Goal: Communication & Community: Participate in discussion

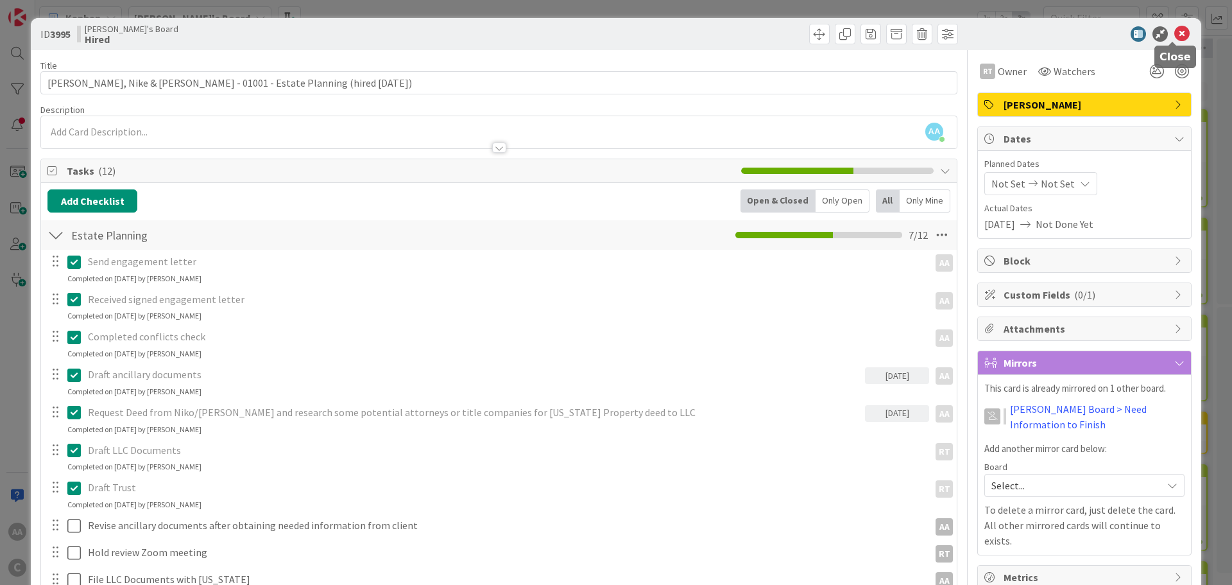
click at [1174, 37] on icon at bounding box center [1181, 33] width 15 height 15
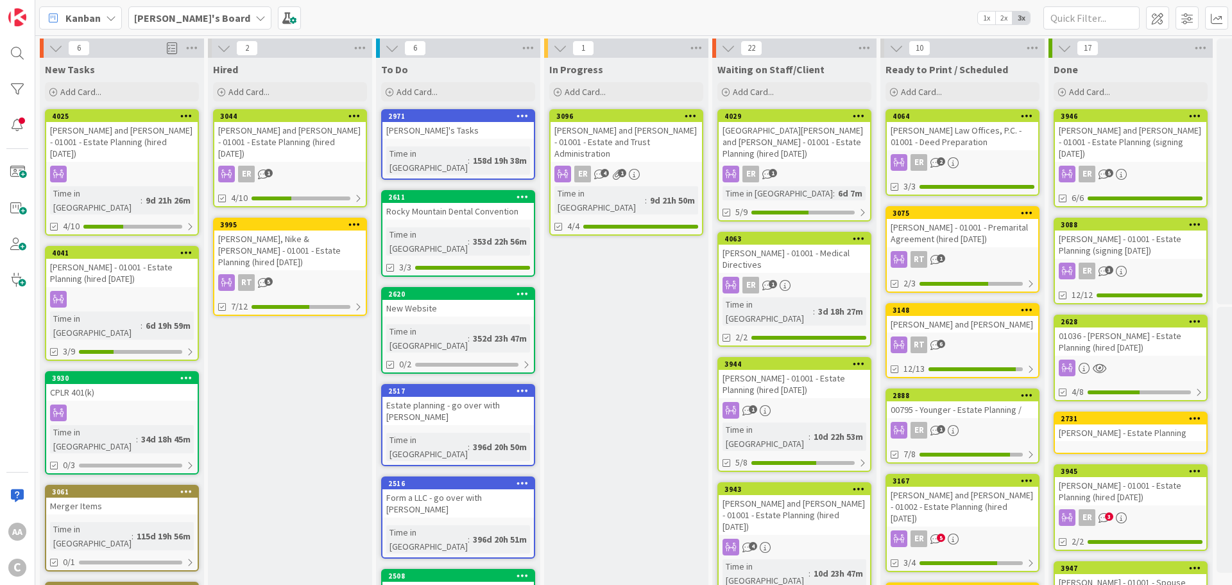
click at [104, 259] on div "[PERSON_NAME] - 01001 - Estate Planning (hired [DATE])" at bounding box center [121, 273] width 151 height 28
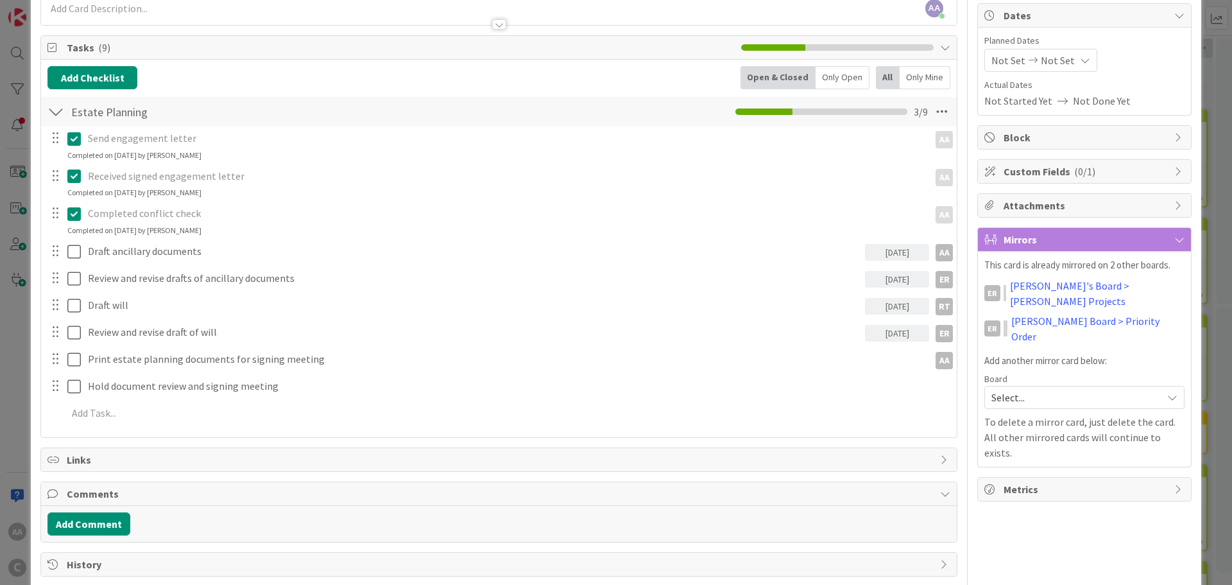
scroll to position [128, 0]
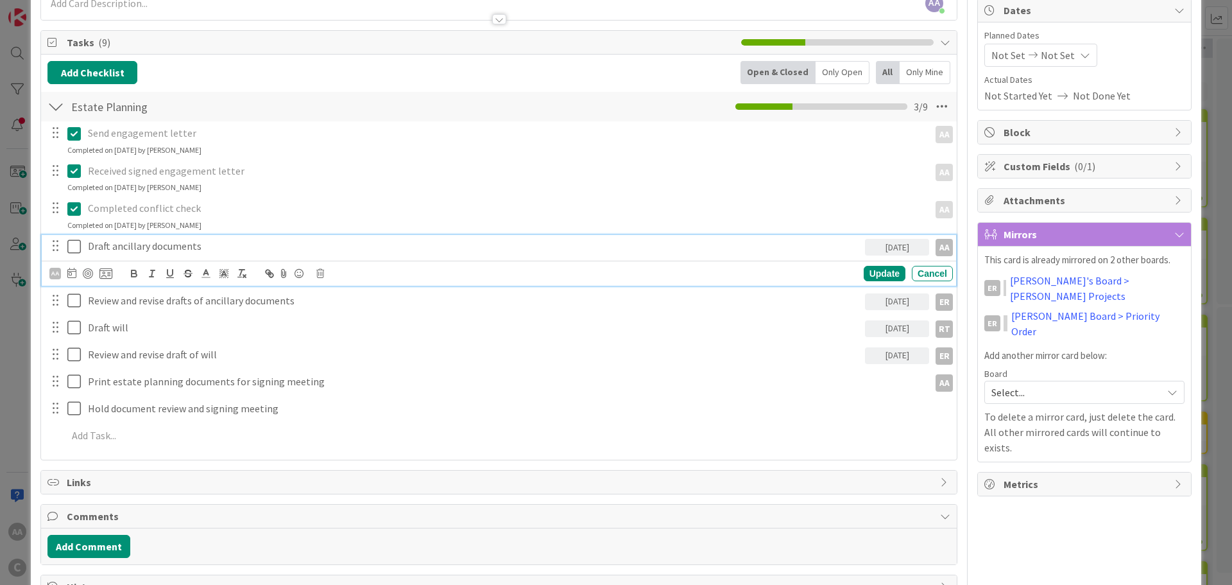
click at [74, 249] on icon at bounding box center [76, 246] width 19 height 15
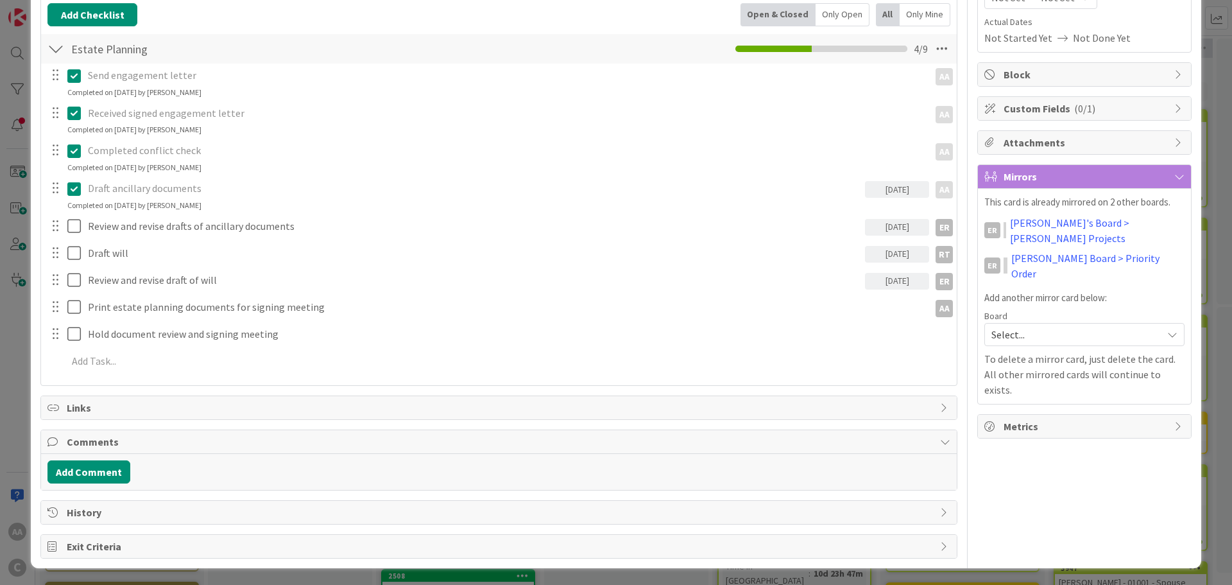
scroll to position [187, 0]
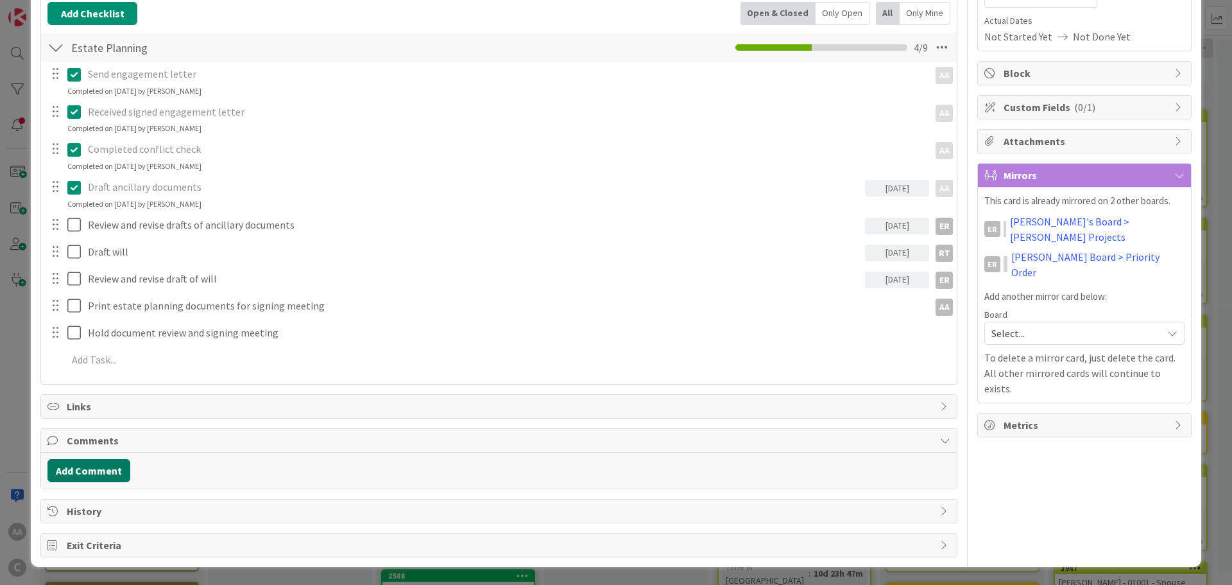
click at [96, 473] on button "Add Comment" at bounding box center [88, 470] width 83 height 23
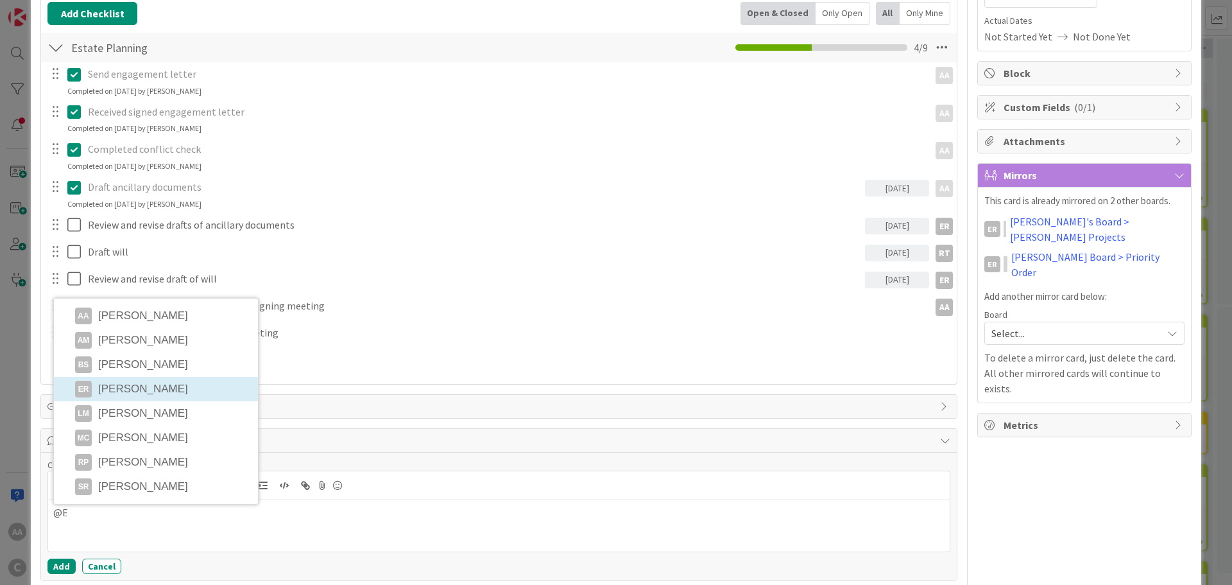
click at [127, 388] on li "ER [PERSON_NAME]" at bounding box center [156, 389] width 204 height 24
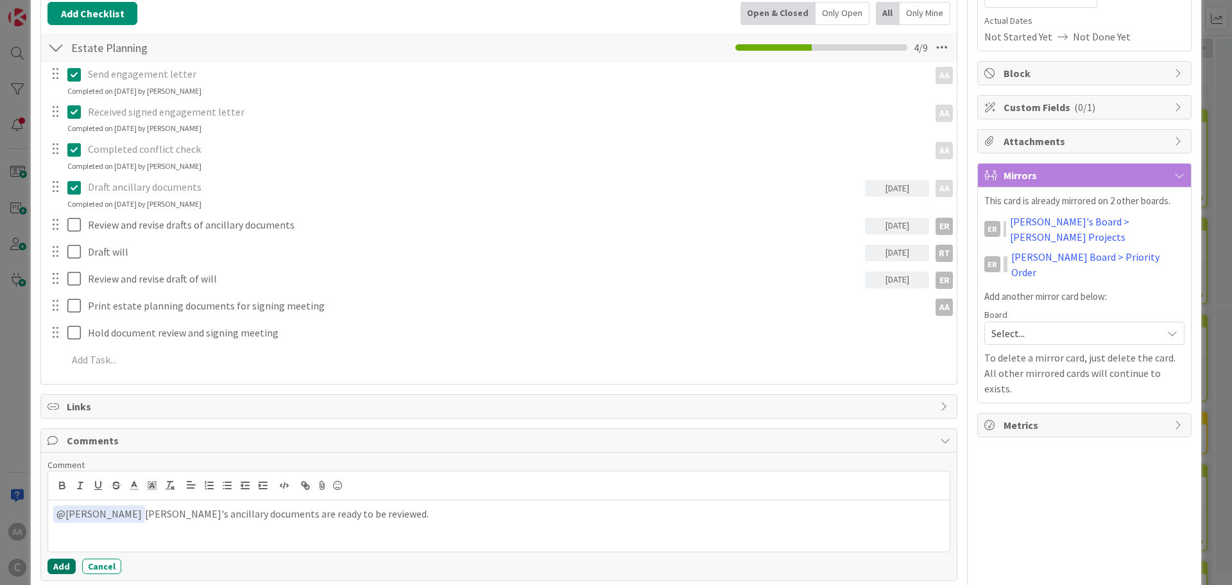
click at [64, 565] on button "Add" at bounding box center [61, 565] width 28 height 15
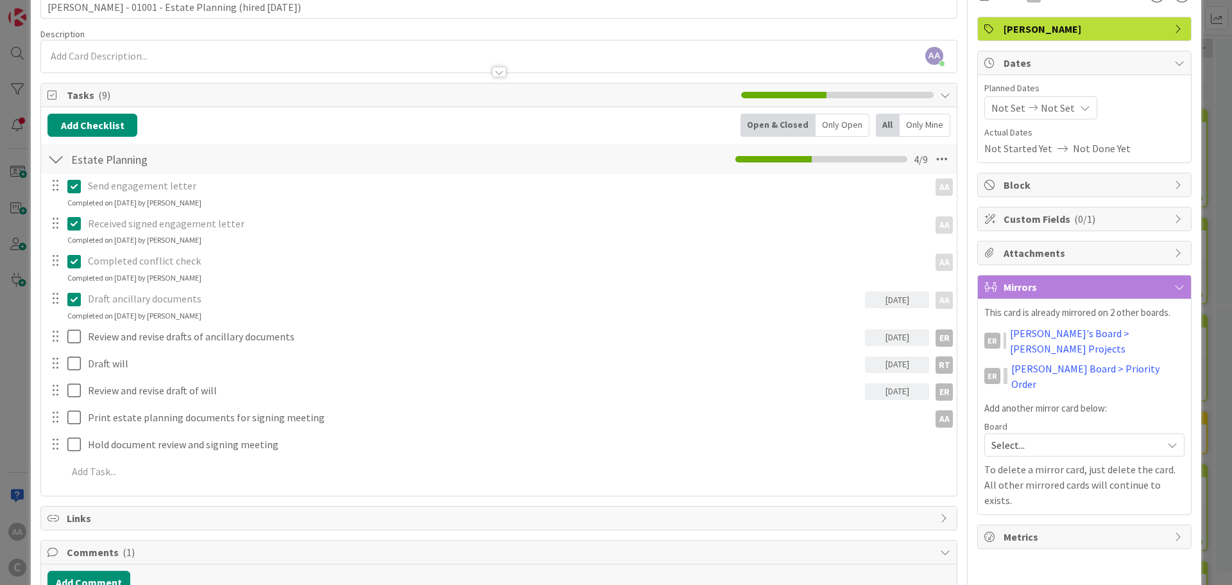
scroll to position [0, 0]
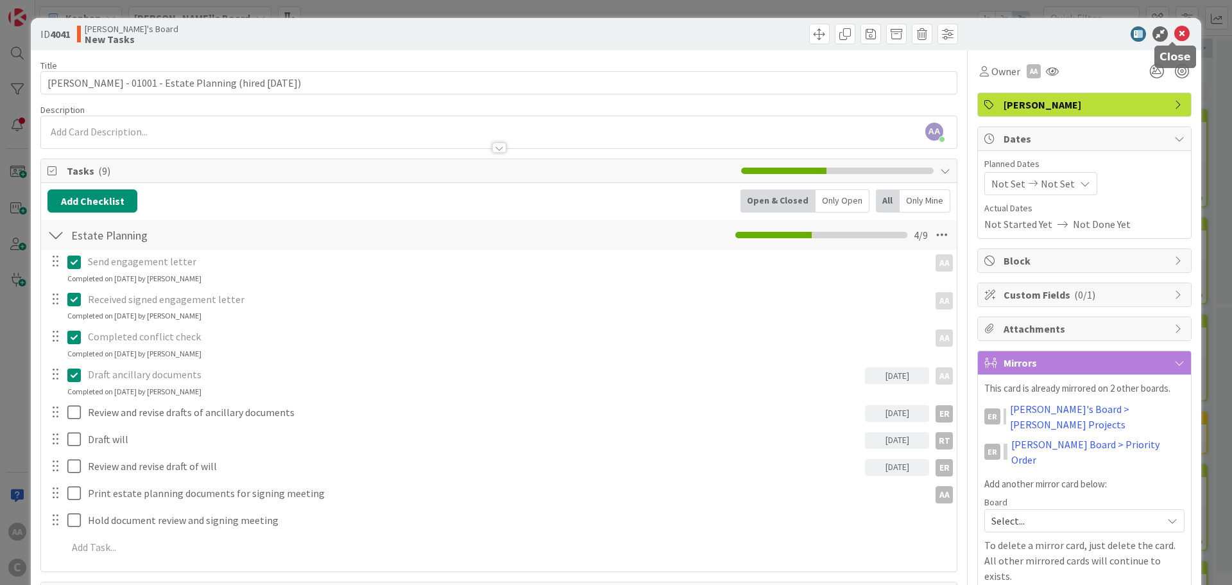
click at [1174, 31] on icon at bounding box center [1181, 33] width 15 height 15
